Goal: Task Accomplishment & Management: Use online tool/utility

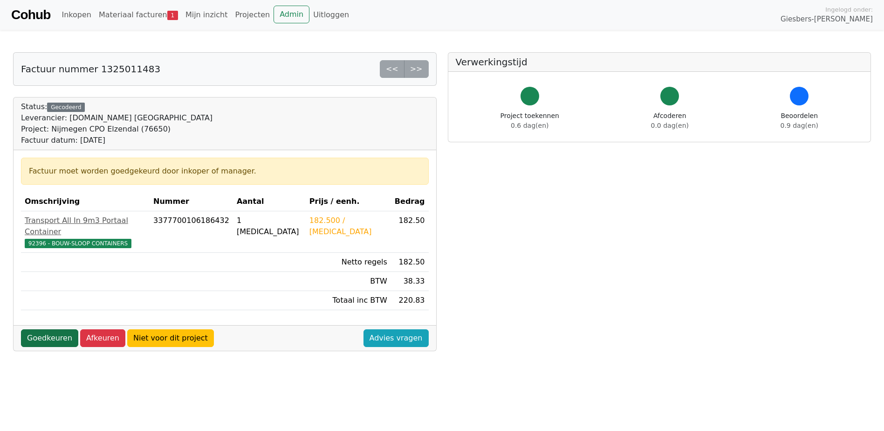
click at [62, 331] on link "Goedkeuren" at bounding box center [49, 338] width 57 height 18
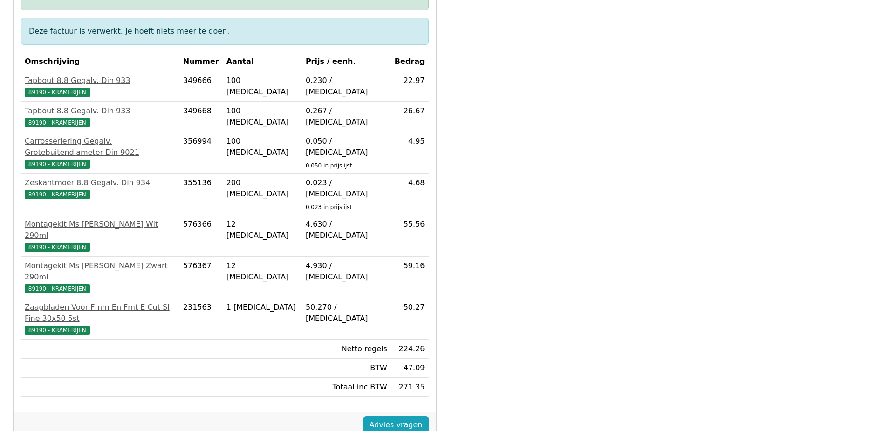
scroll to position [261, 0]
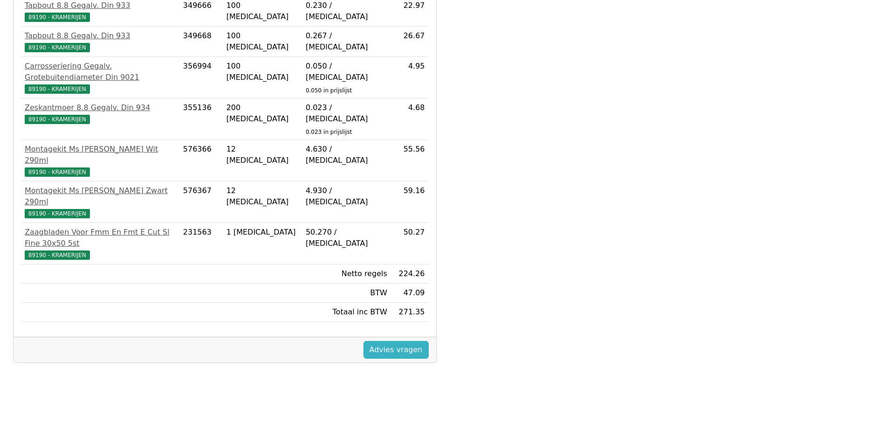
click at [416, 341] on link "Advies vragen" at bounding box center [396, 350] width 65 height 18
